Goal: Find specific page/section: Find specific page/section

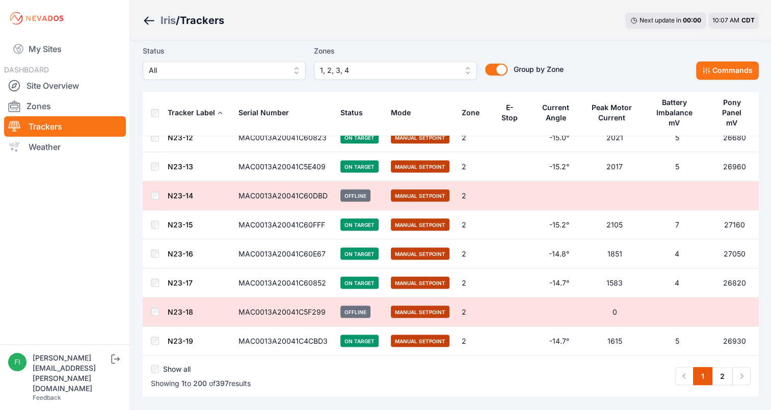
scroll to position [5640, 0]
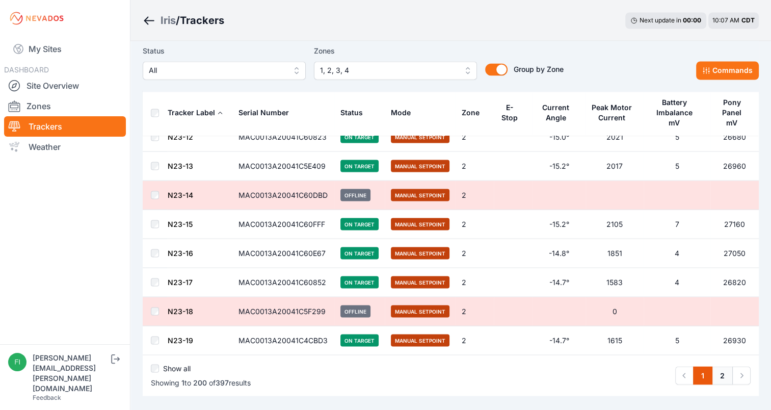
click at [719, 366] on link "2" at bounding box center [722, 375] width 21 height 18
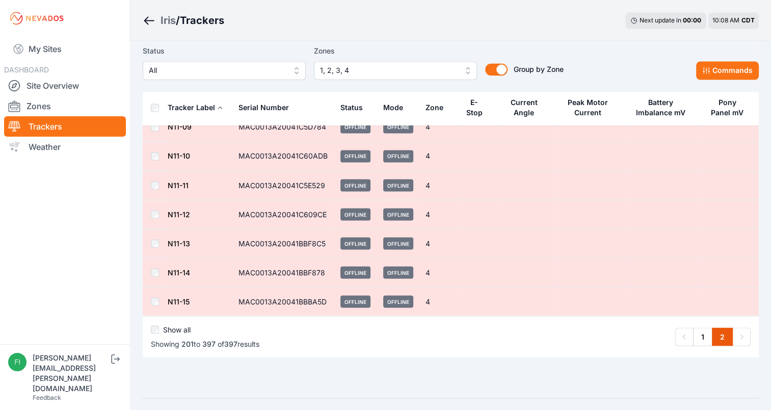
scroll to position [5603, 0]
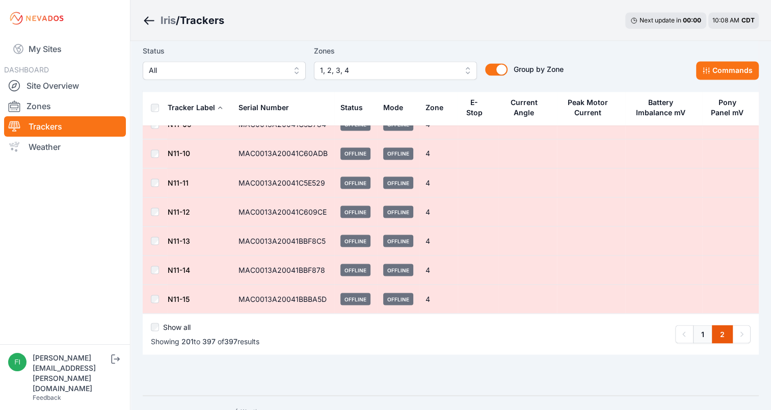
click at [698, 324] on link "1" at bounding box center [702, 333] width 19 height 18
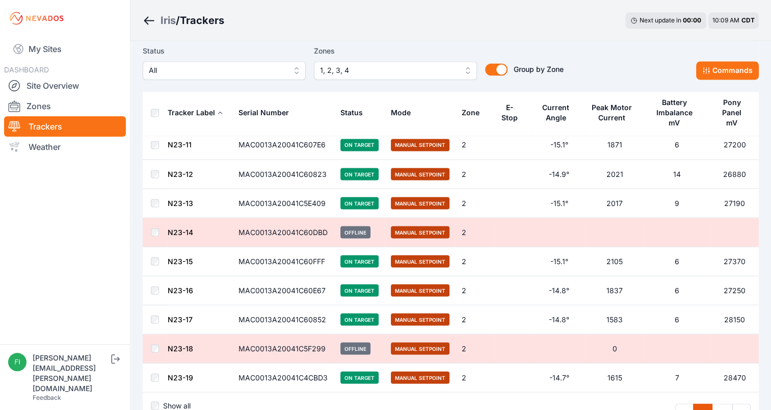
scroll to position [5623, 0]
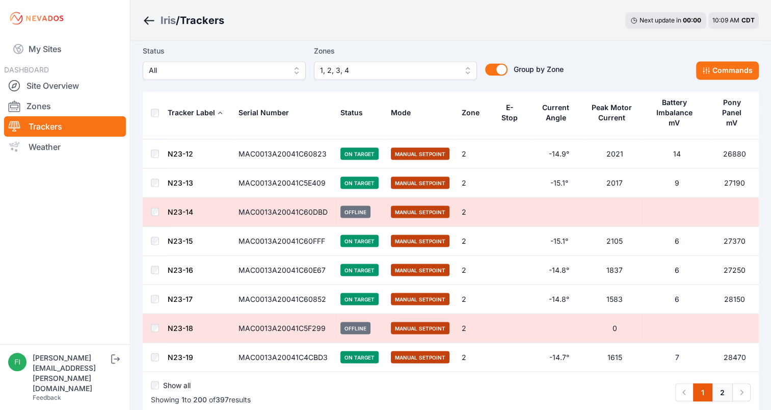
click at [719, 383] on link "2" at bounding box center [722, 392] width 21 height 18
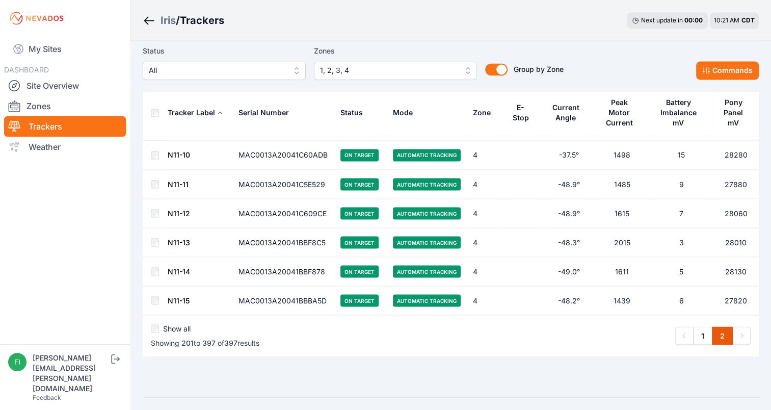
scroll to position [5613, 0]
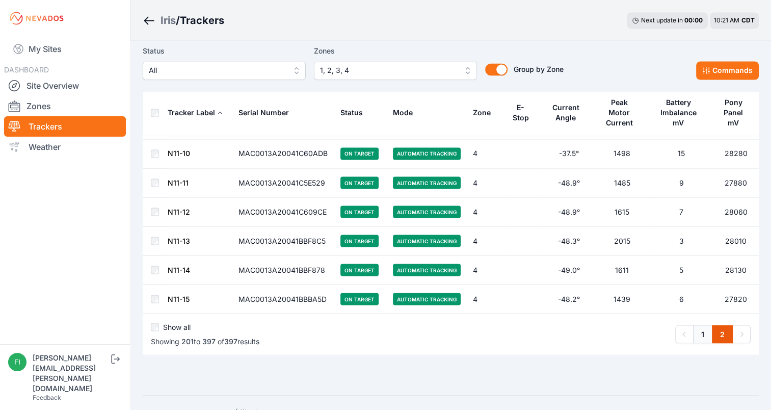
click at [711, 324] on link "1" at bounding box center [702, 333] width 19 height 18
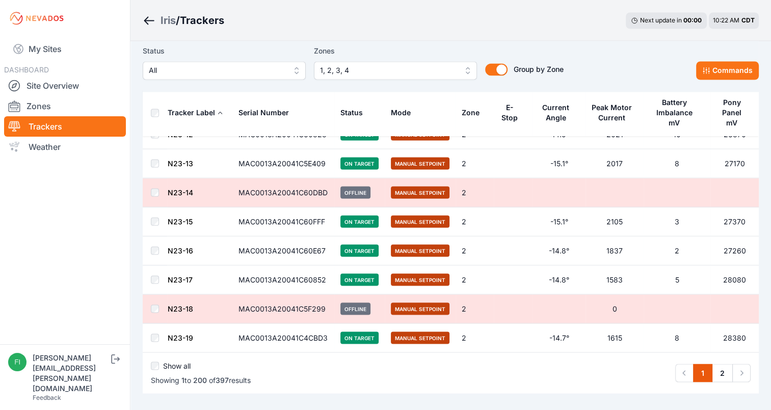
scroll to position [5643, 0]
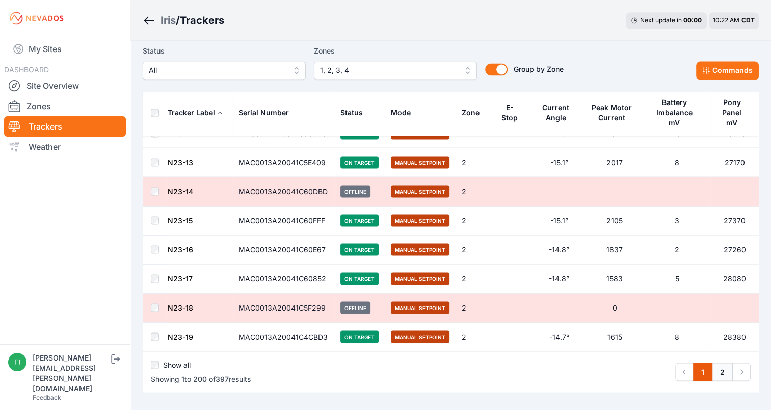
click at [725, 362] on link "2" at bounding box center [722, 371] width 21 height 18
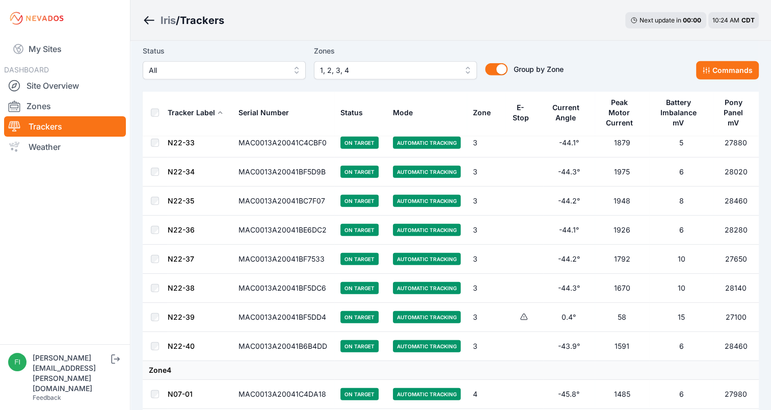
scroll to position [2954, 0]
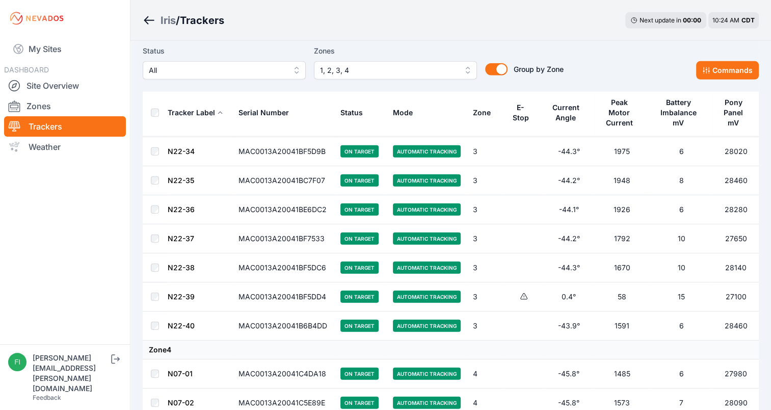
click at [725, 347] on td "Zone 4" at bounding box center [451, 349] width 616 height 19
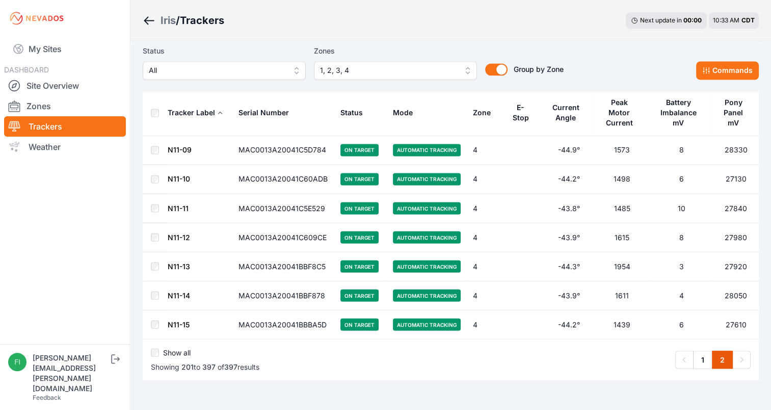
scroll to position [5613, 0]
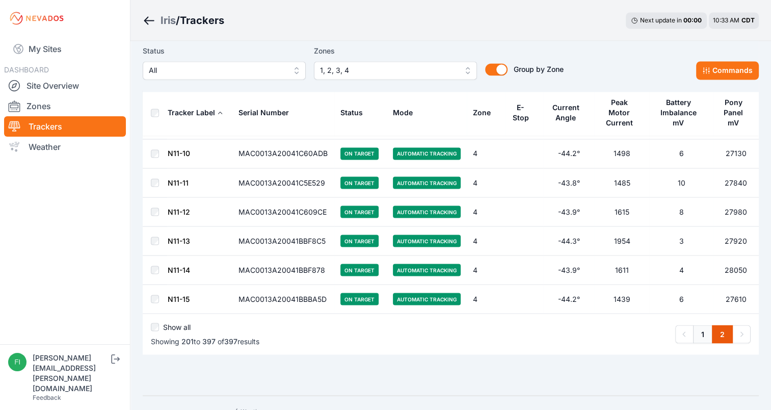
click at [703, 324] on link "1" at bounding box center [702, 333] width 19 height 18
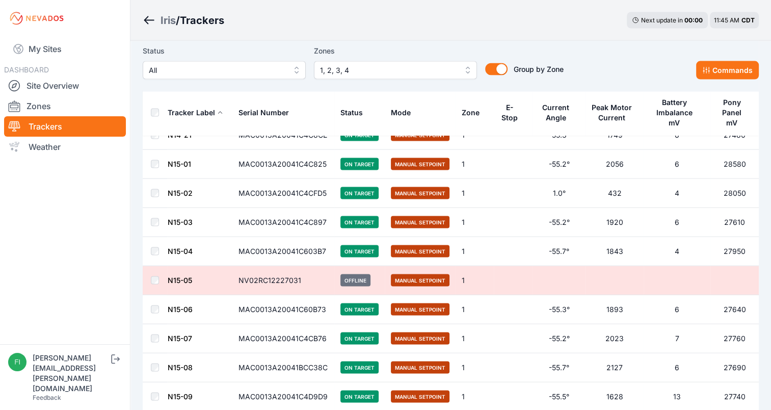
scroll to position [1976, 0]
